Goal: Information Seeking & Learning: Check status

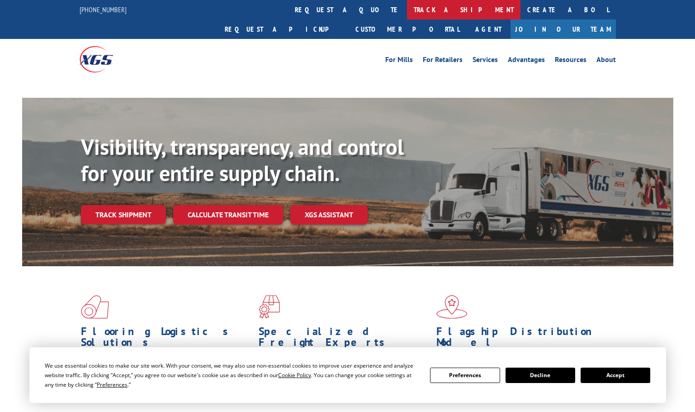
click at [407, 9] on link "track a shipment" at bounding box center [464, 9] width 114 height 19
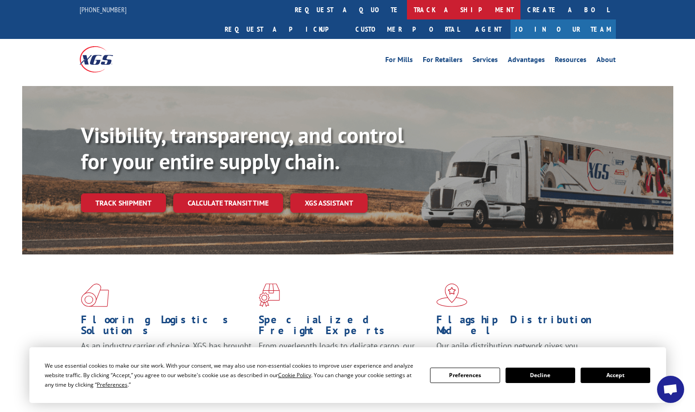
click at [407, 15] on link "track a shipment" at bounding box center [464, 9] width 114 height 19
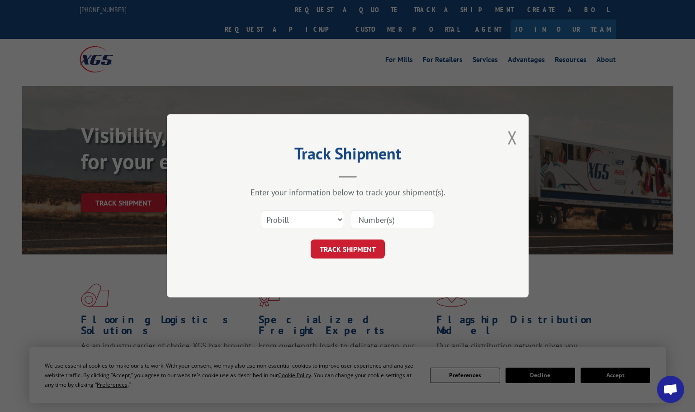
click at [385, 214] on input at bounding box center [392, 219] width 83 height 19
paste input "17664086"
click at [352, 245] on button "TRACK SHIPMENT" at bounding box center [348, 249] width 74 height 19
drag, startPoint x: 378, startPoint y: 219, endPoint x: 293, endPoint y: 211, distance: 85.9
click at [293, 211] on div "Select category... Probill BOL PO 17664086 The field is not valid" at bounding box center [347, 220] width 271 height 30
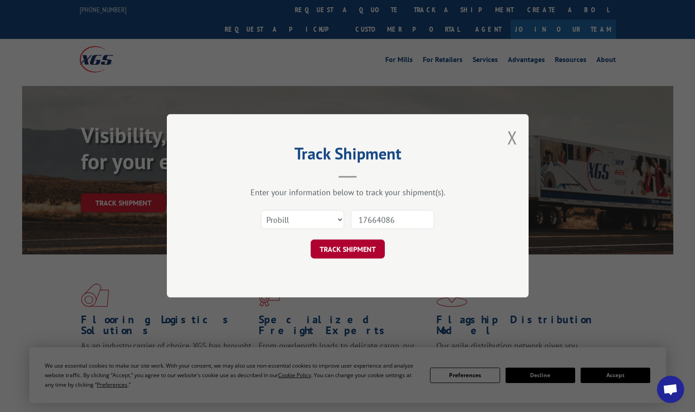
type input "17664086"
click at [381, 246] on button "TRACK SHIPMENT" at bounding box center [348, 249] width 74 height 19
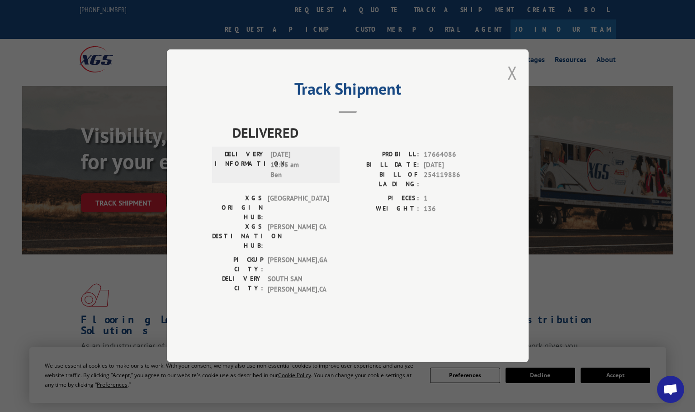
click at [509, 85] on button "Close modal" at bounding box center [513, 73] width 10 height 24
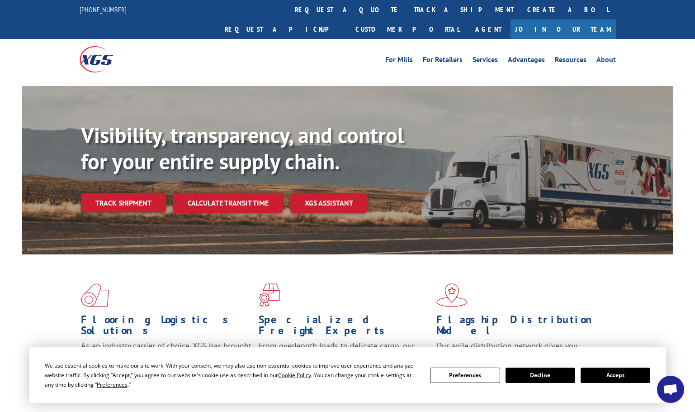
drag, startPoint x: 297, startPoint y: 3, endPoint x: 302, endPoint y: 6, distance: 5.9
click at [407, 3] on link "track a shipment" at bounding box center [464, 9] width 114 height 19
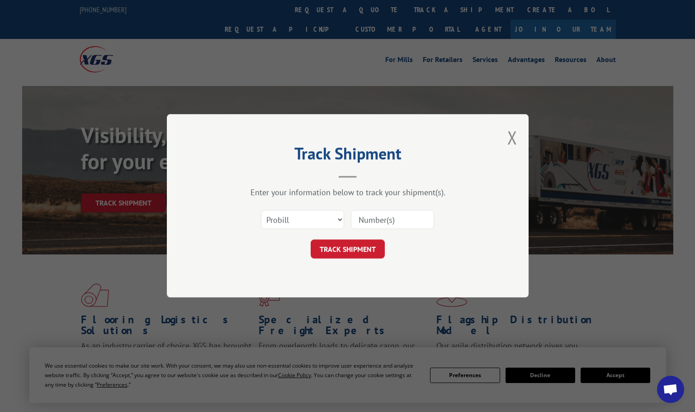
drag, startPoint x: 408, startPoint y: 222, endPoint x: 391, endPoint y: 227, distance: 17.5
click at [408, 221] on input at bounding box center [392, 219] width 83 height 19
paste input "17587190"
click at [354, 251] on button "TRACK SHIPMENT" at bounding box center [348, 249] width 74 height 19
drag, startPoint x: 379, startPoint y: 222, endPoint x: 325, endPoint y: 219, distance: 54.4
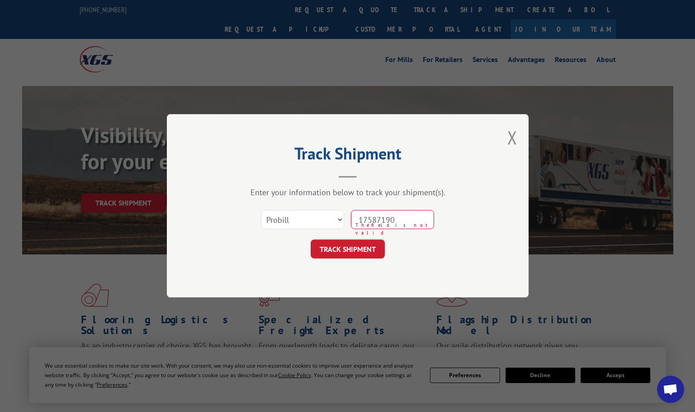
click at [325, 219] on div "Select category... Probill BOL PO 17587190 The field is not valid" at bounding box center [347, 220] width 271 height 30
type input "17587190"
click at [341, 244] on button "TRACK SHIPMENT" at bounding box center [348, 249] width 74 height 19
